Goal: Book appointment/travel/reservation

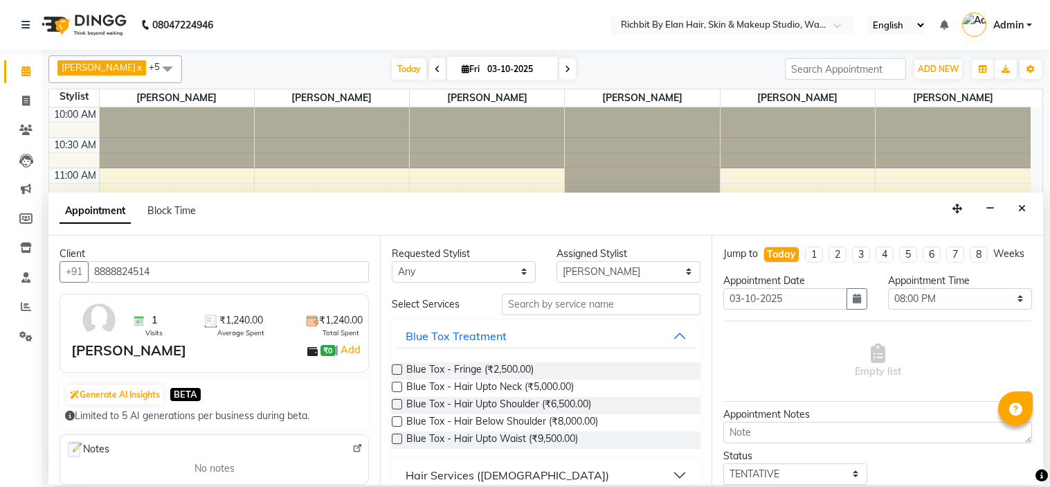
select select "59451"
select select "1200"
select select "tentative"
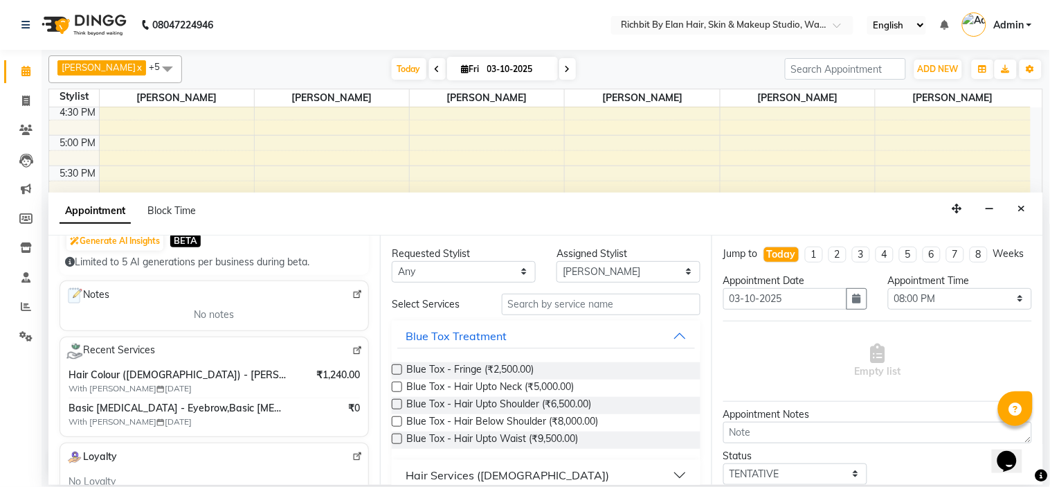
click at [1011, 206] on div "Appointment Block Time" at bounding box center [545, 213] width 995 height 43
click at [1014, 201] on button "Close" at bounding box center [1022, 208] width 20 height 21
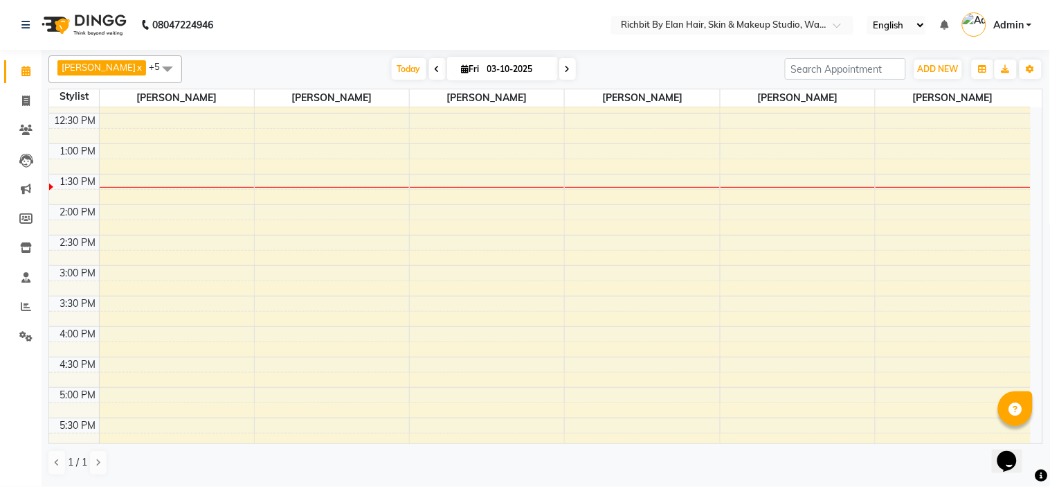
scroll to position [91, 0]
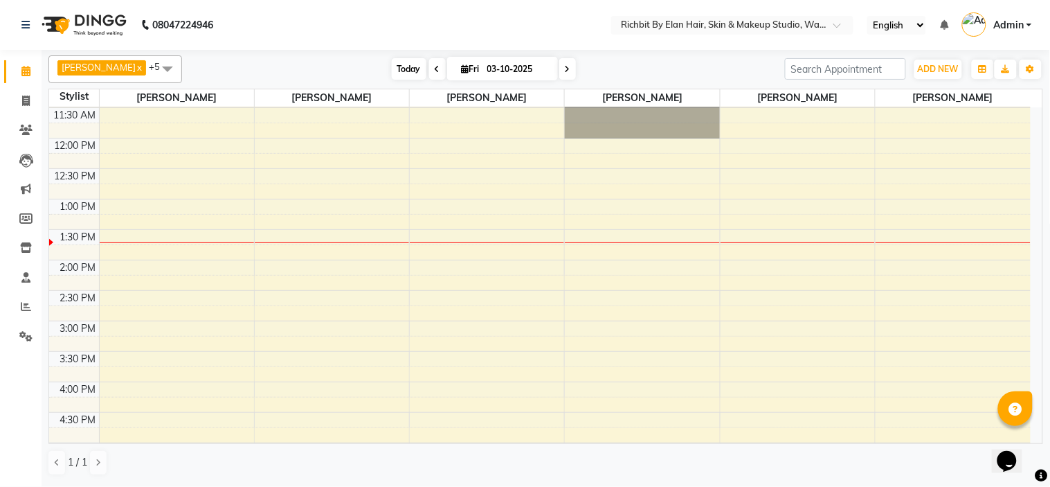
click at [400, 71] on span "Today" at bounding box center [409, 68] width 35 height 21
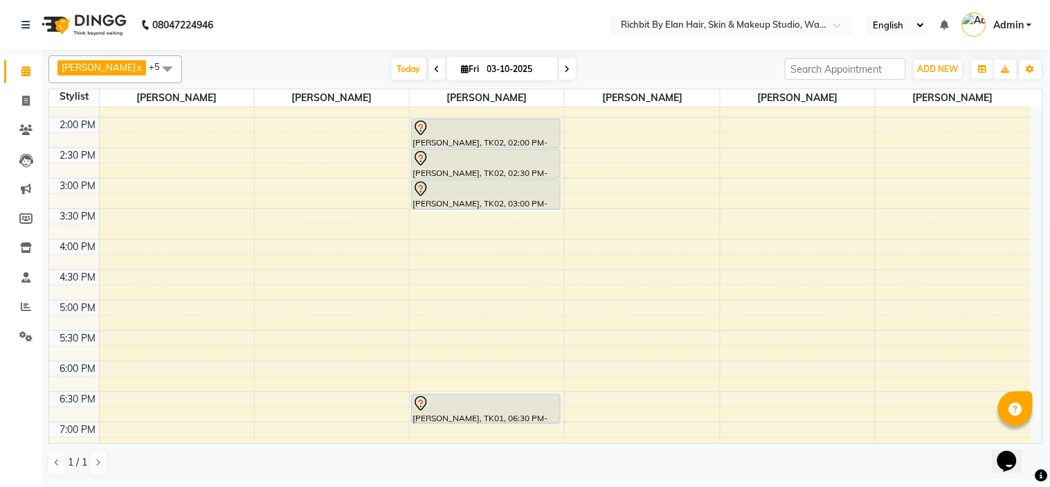
scroll to position [260, 0]
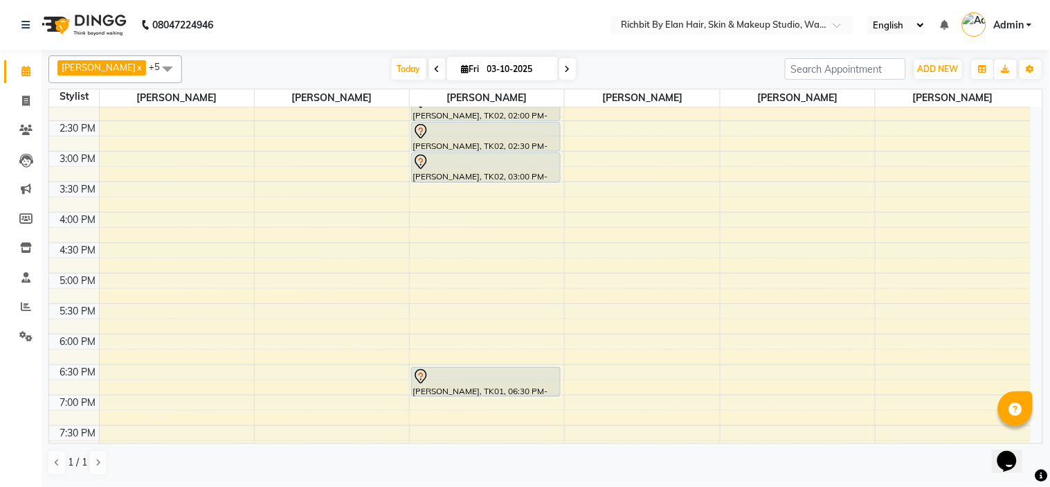
click at [414, 187] on div "10:00 AM 10:30 AM 11:00 AM 11:30 AM 12:00 PM 12:30 PM 1:00 PM 1:30 PM 2:00 PM 2…" at bounding box center [540, 212] width 982 height 730
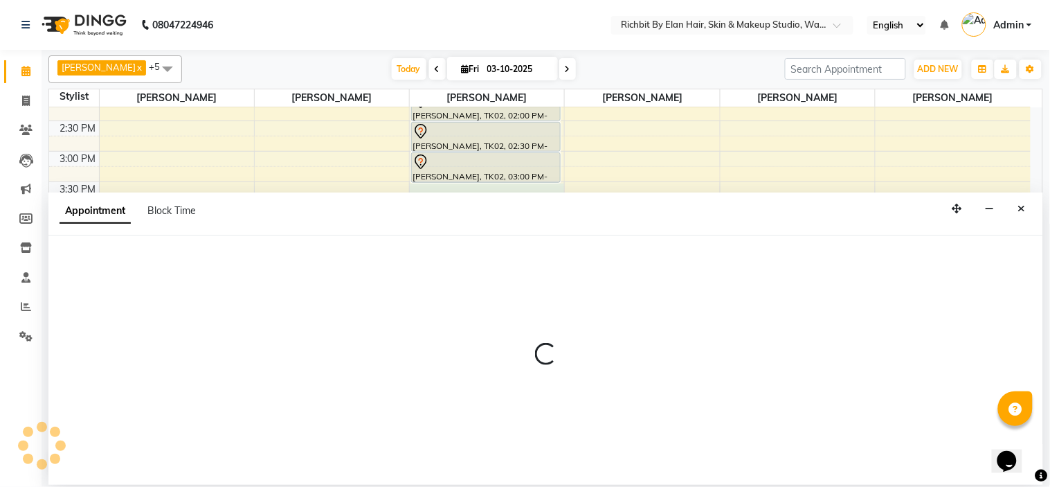
select select "39151"
select select "tentative"
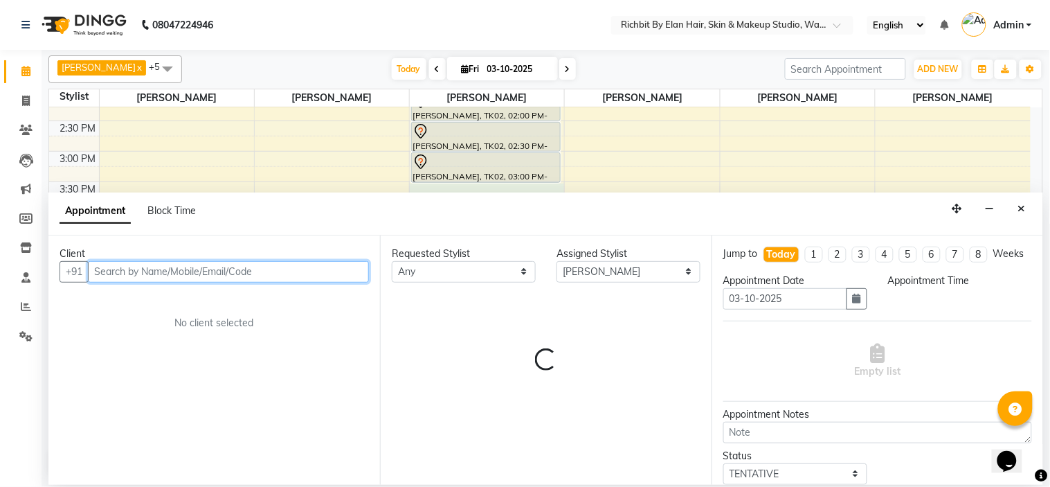
select select "930"
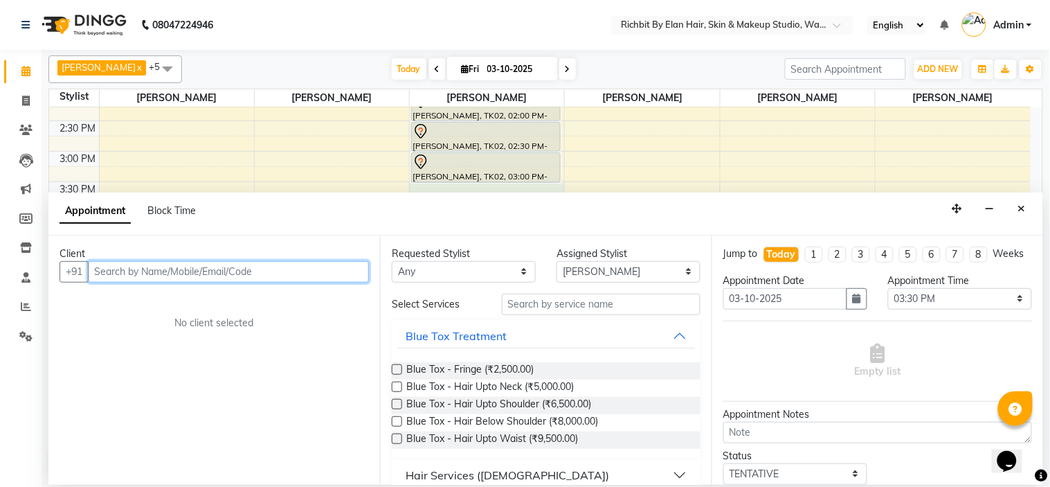
click at [253, 273] on input "text" at bounding box center [228, 271] width 281 height 21
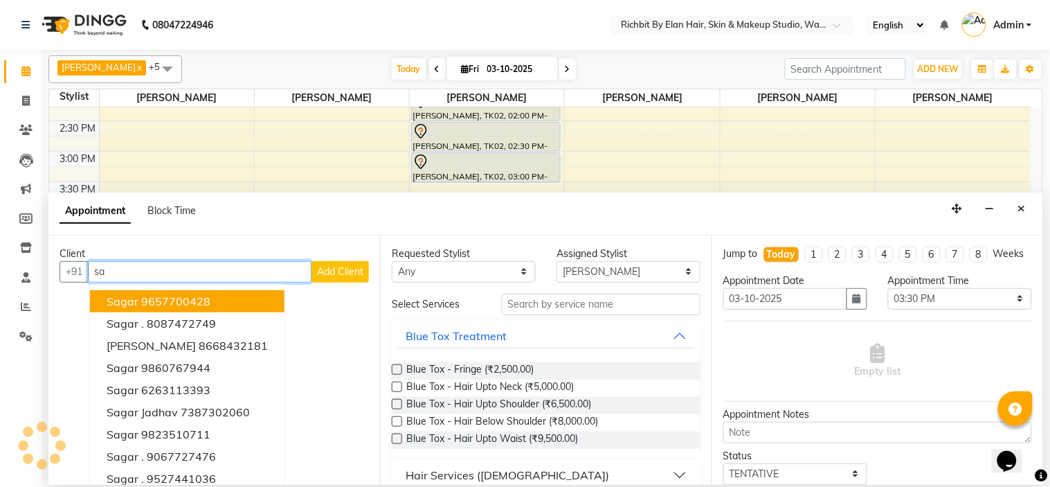
type input "s"
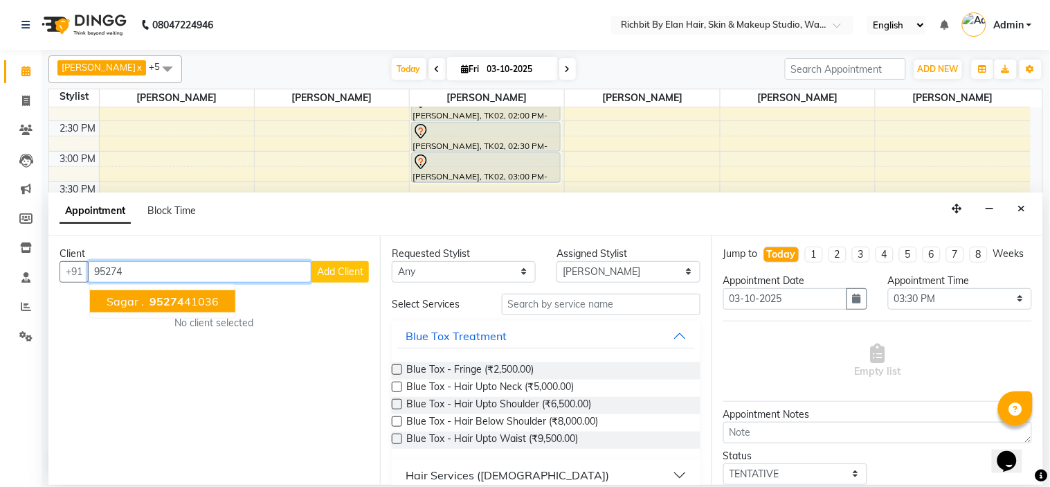
click at [168, 302] on span "95274" at bounding box center [167, 301] width 35 height 14
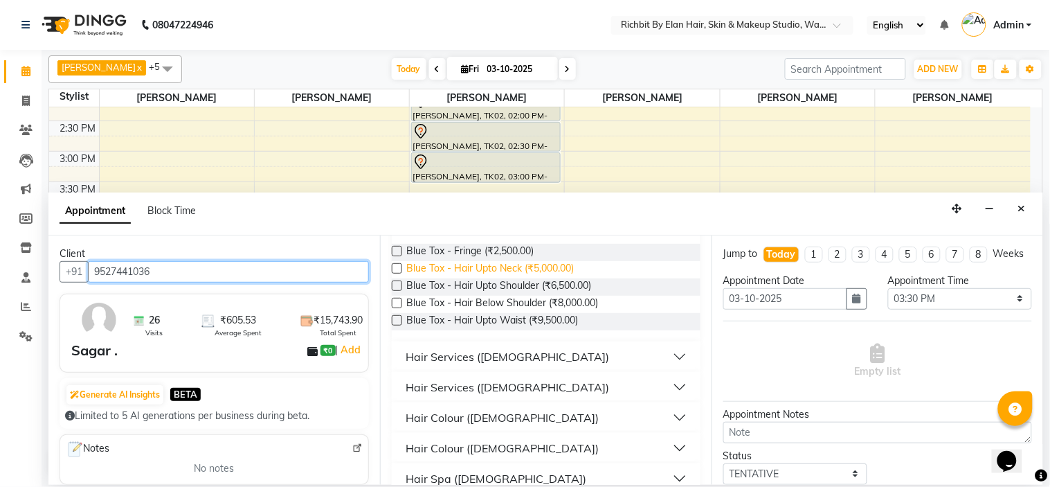
scroll to position [154, 0]
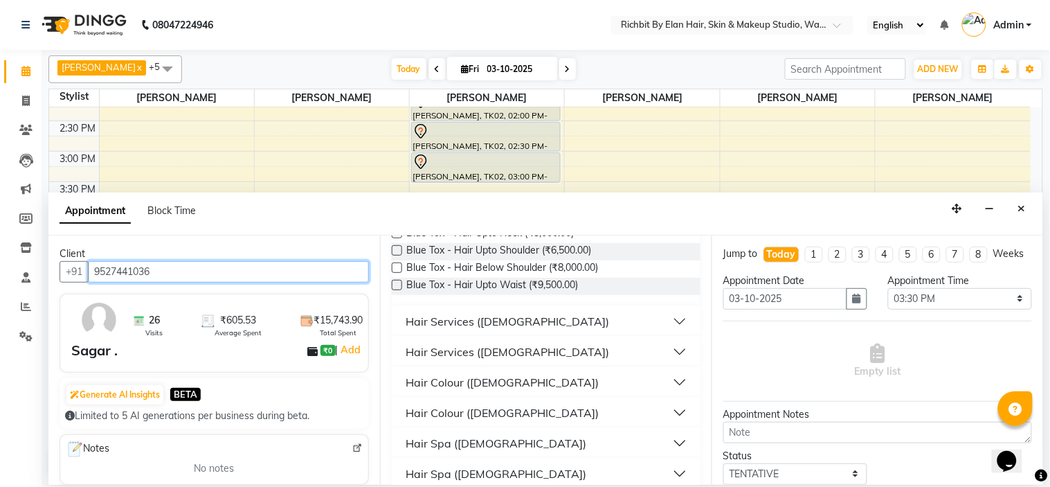
type input "9527441036"
click at [537, 316] on button "Hair Services ([DEMOGRAPHIC_DATA])" at bounding box center [546, 321] width 298 height 25
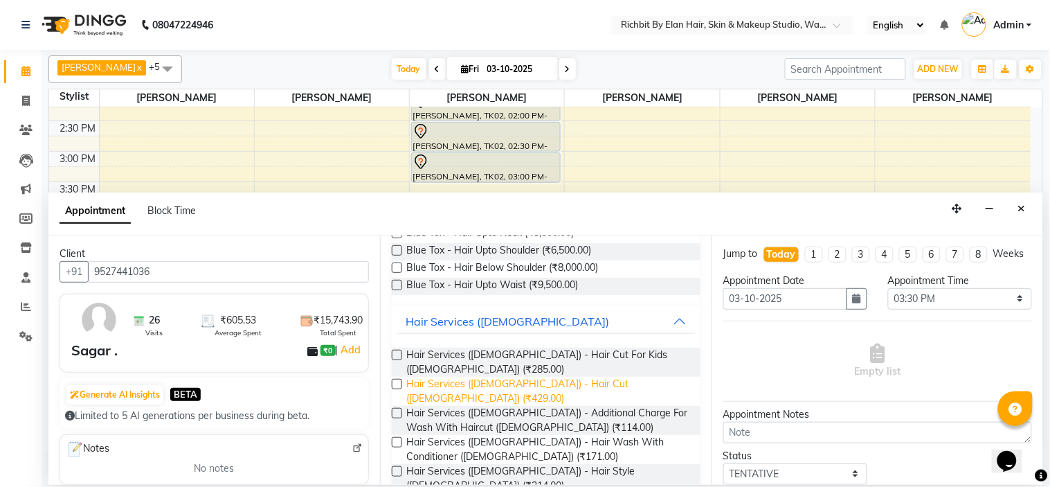
click at [553, 377] on span "Hair Services ([DEMOGRAPHIC_DATA]) - Hair Cut ([DEMOGRAPHIC_DATA]) (₹429.00)" at bounding box center [547, 391] width 283 height 29
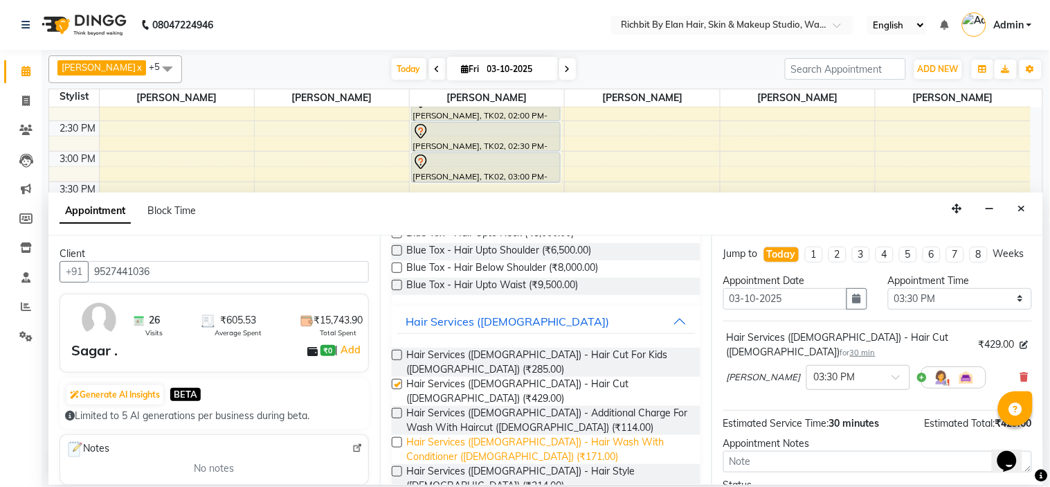
checkbox input "false"
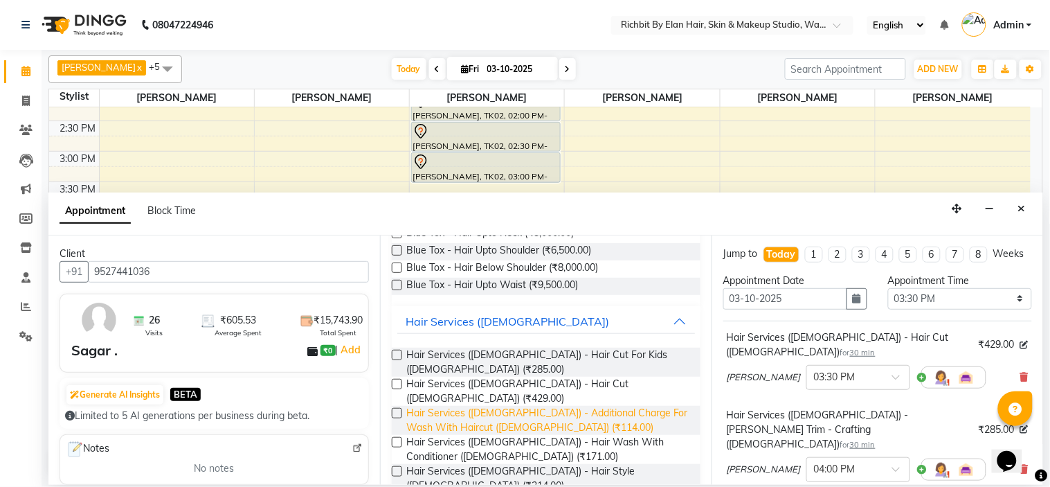
checkbox input "false"
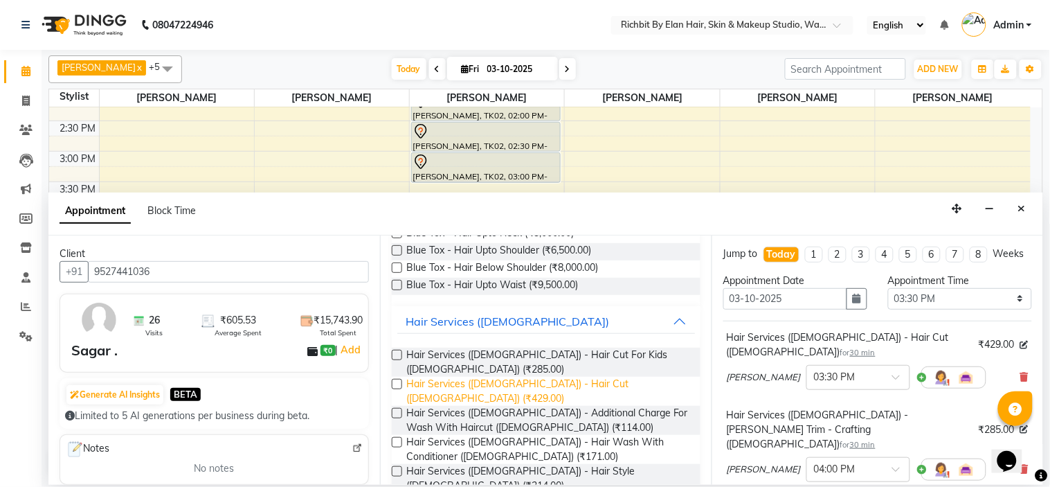
click at [561, 377] on span "Hair Services ([DEMOGRAPHIC_DATA]) - Hair Cut ([DEMOGRAPHIC_DATA]) (₹429.00)" at bounding box center [547, 391] width 283 height 29
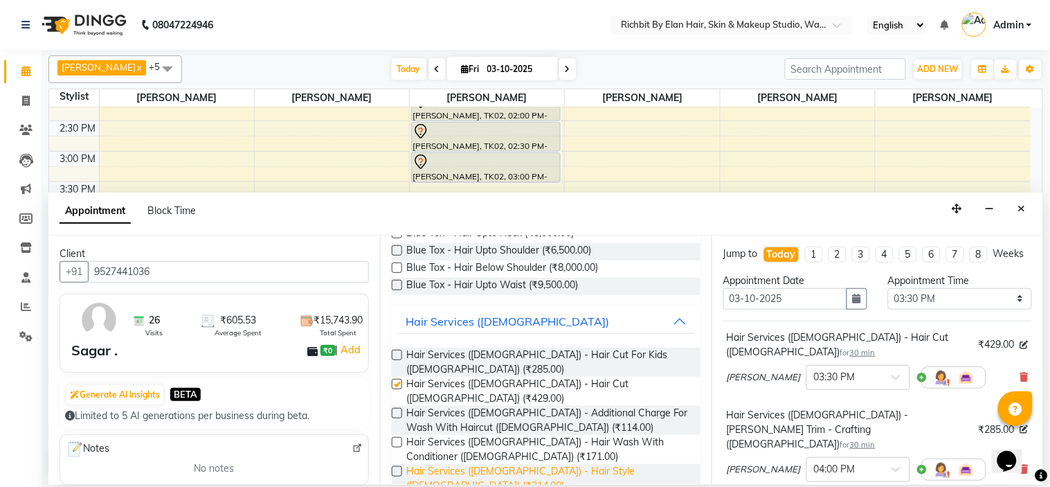
checkbox input "false"
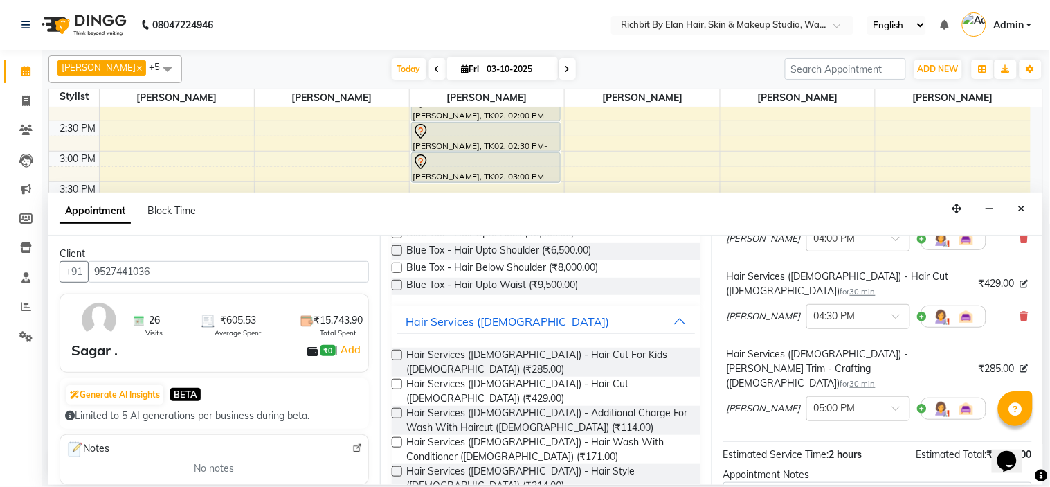
scroll to position [333, 0]
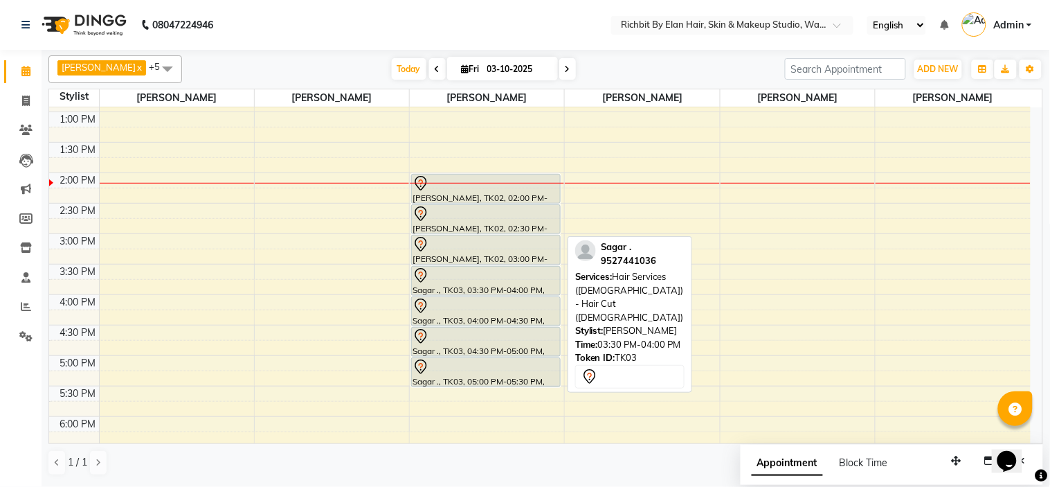
scroll to position [154, 0]
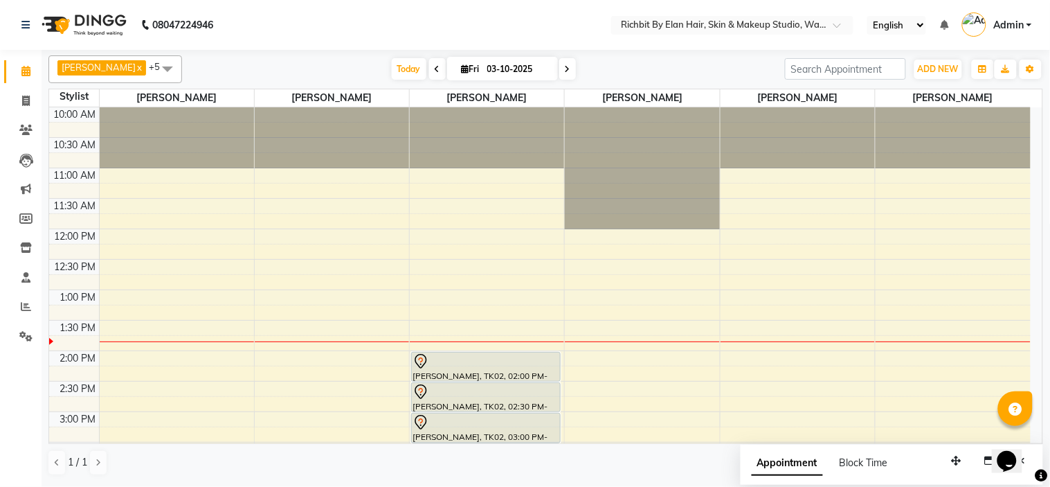
scroll to position [183, 0]
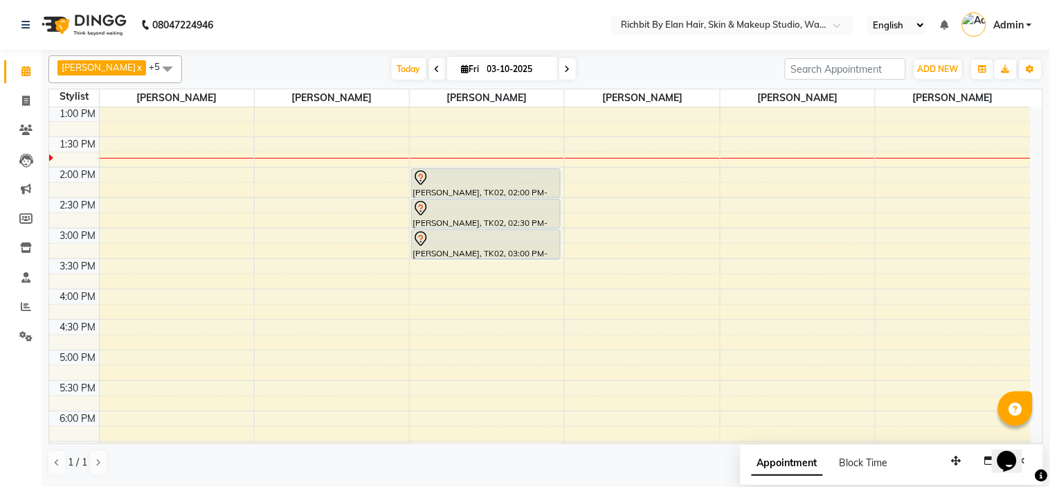
click at [429, 60] on span at bounding box center [437, 68] width 17 height 21
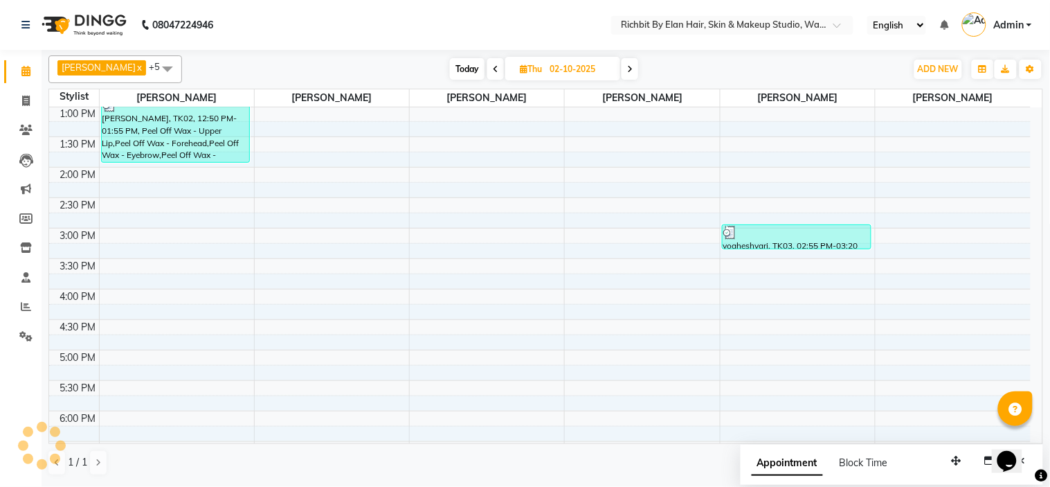
scroll to position [0, 0]
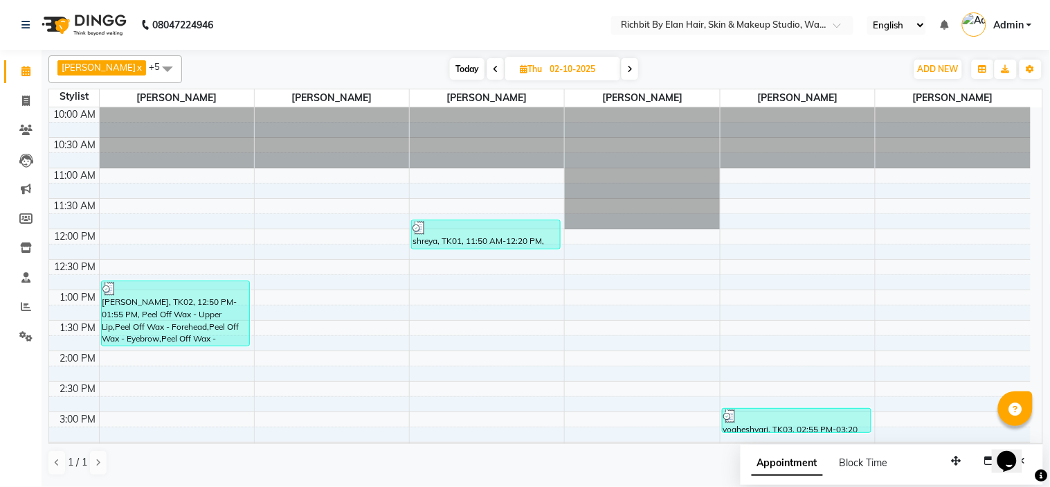
click at [487, 74] on span at bounding box center [495, 68] width 17 height 21
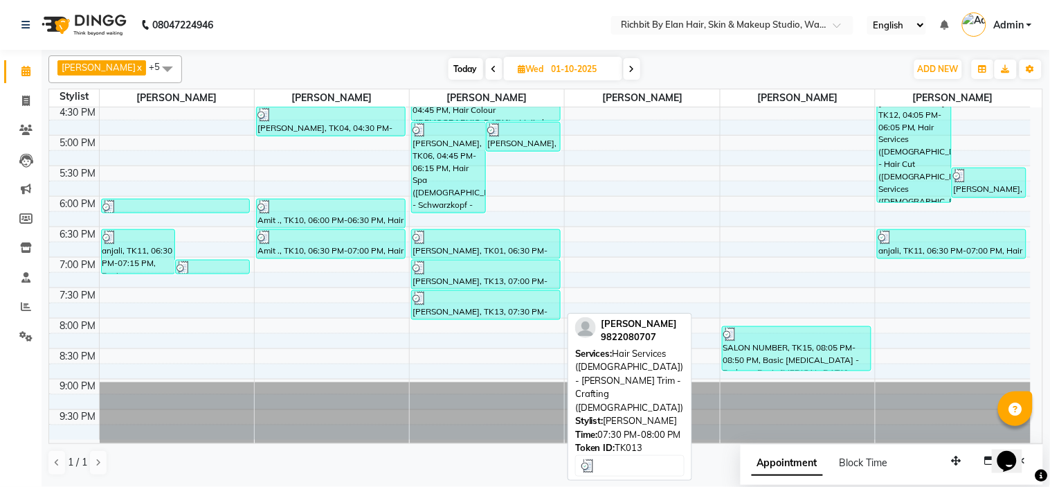
scroll to position [321, 0]
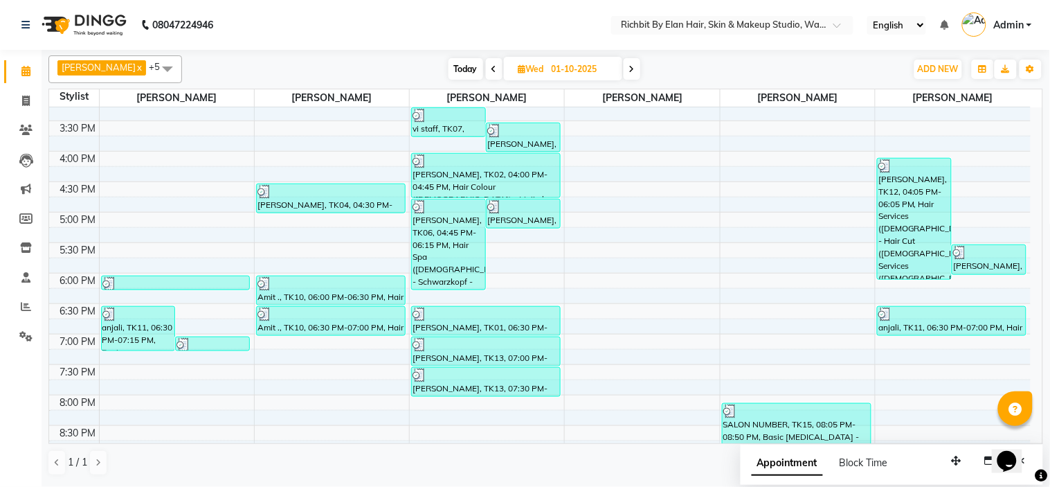
click at [465, 66] on span "Today" at bounding box center [466, 68] width 35 height 21
type input "03-10-2025"
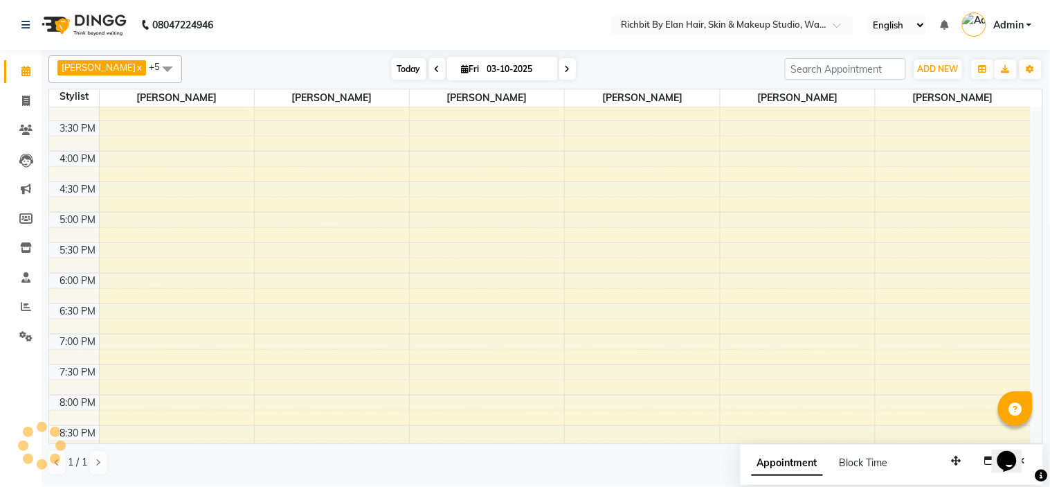
scroll to position [183, 0]
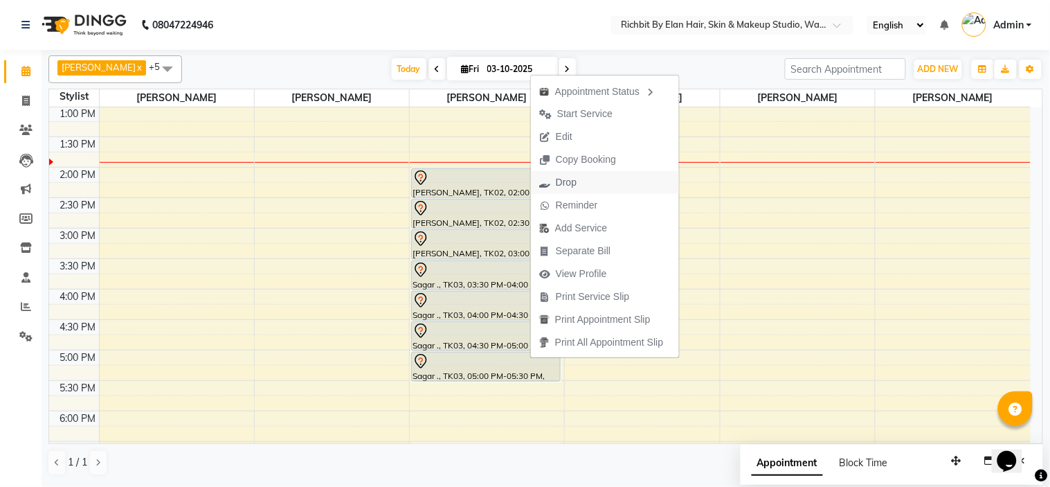
click at [564, 183] on span "Drop" at bounding box center [566, 182] width 21 height 15
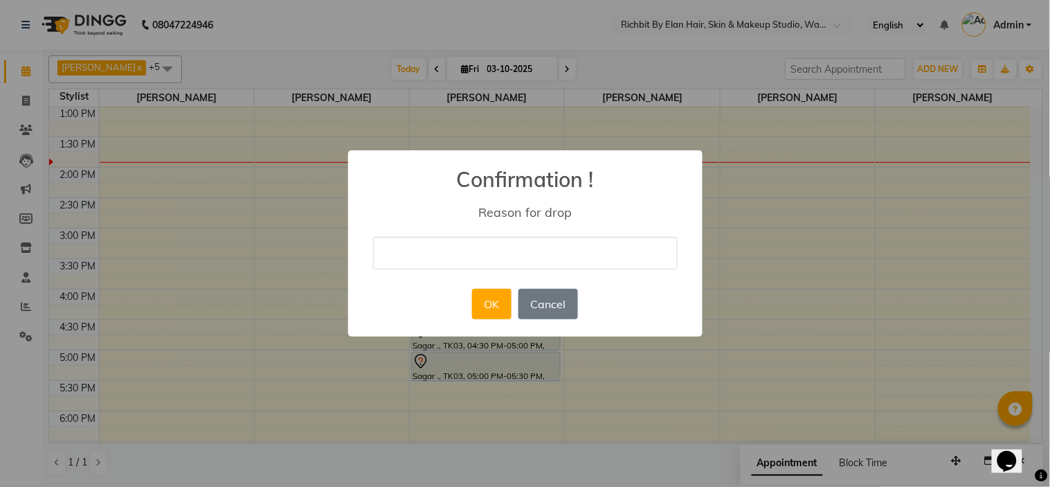
drag, startPoint x: 528, startPoint y: 231, endPoint x: 523, endPoint y: 242, distance: 12.5
click at [527, 231] on div "× Confirmation ! Reason for drop OK No Cancel" at bounding box center [525, 243] width 355 height 186
click at [522, 250] on input "text" at bounding box center [525, 253] width 305 height 33
type input "drop"
click at [506, 292] on button "OK" at bounding box center [491, 304] width 39 height 30
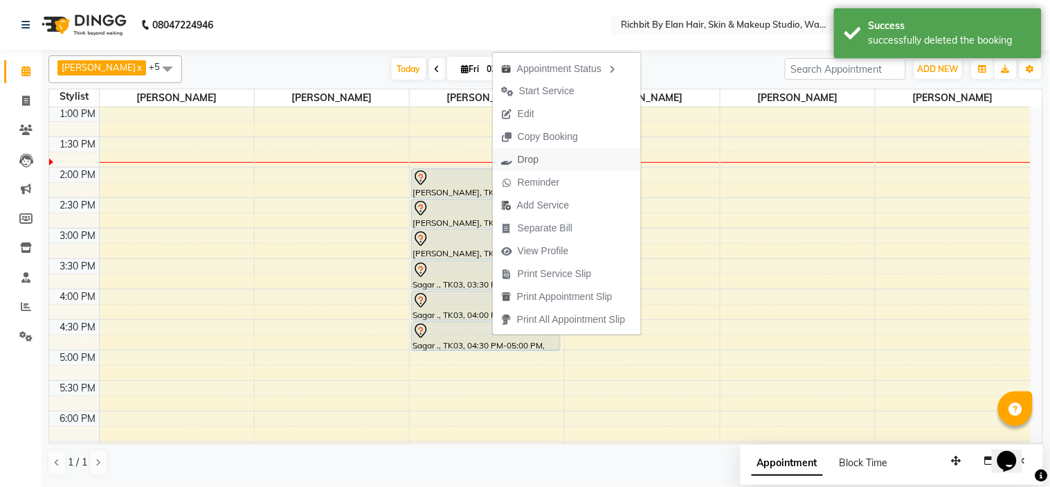
click at [535, 160] on span "Drop" at bounding box center [528, 159] width 21 height 15
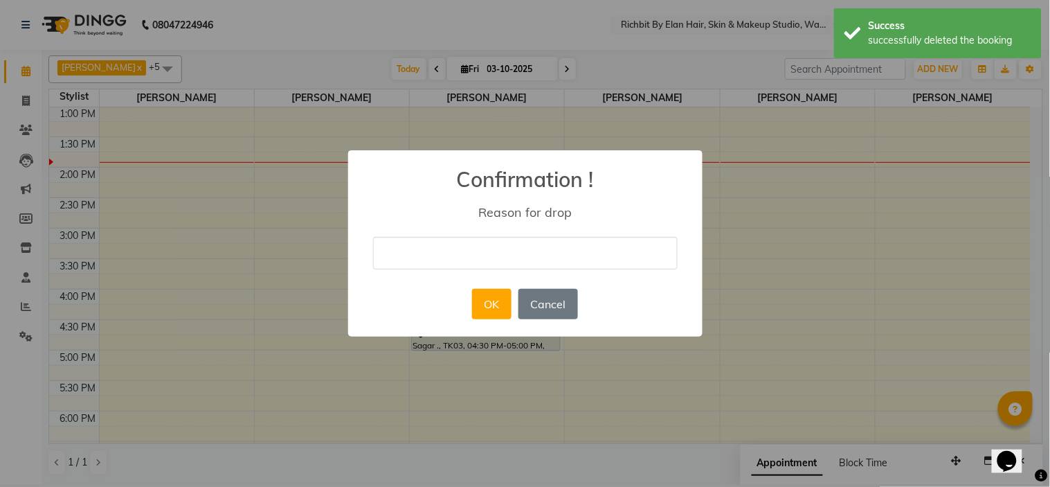
drag, startPoint x: 535, startPoint y: 243, endPoint x: 529, endPoint y: 260, distance: 18.4
click at [535, 243] on input "text" at bounding box center [525, 253] width 305 height 33
type input "drop"
click at [487, 302] on button "OK" at bounding box center [491, 304] width 39 height 30
